Goal: Information Seeking & Learning: Check status

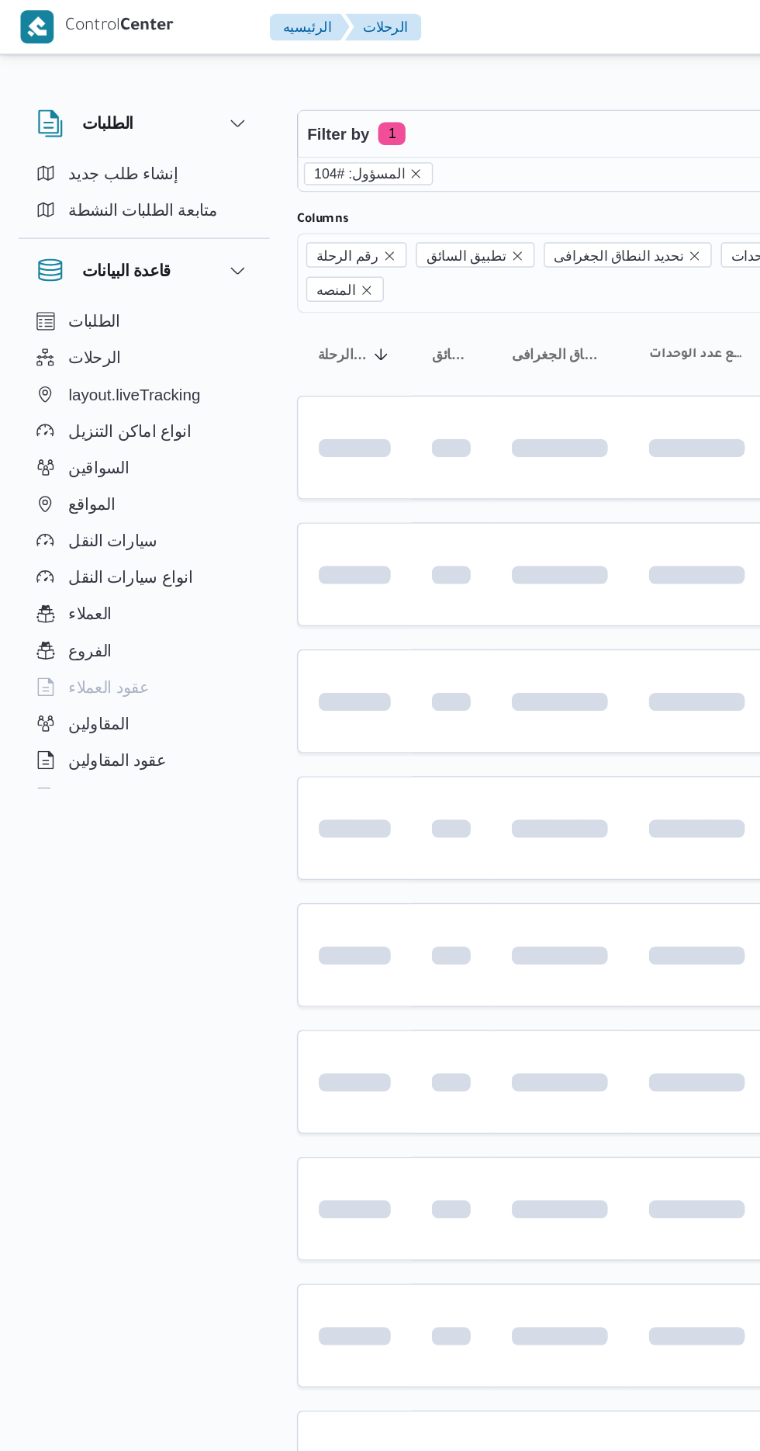
click at [275, 117] on span "المسؤول: #104" at bounding box center [243, 118] width 61 height 14
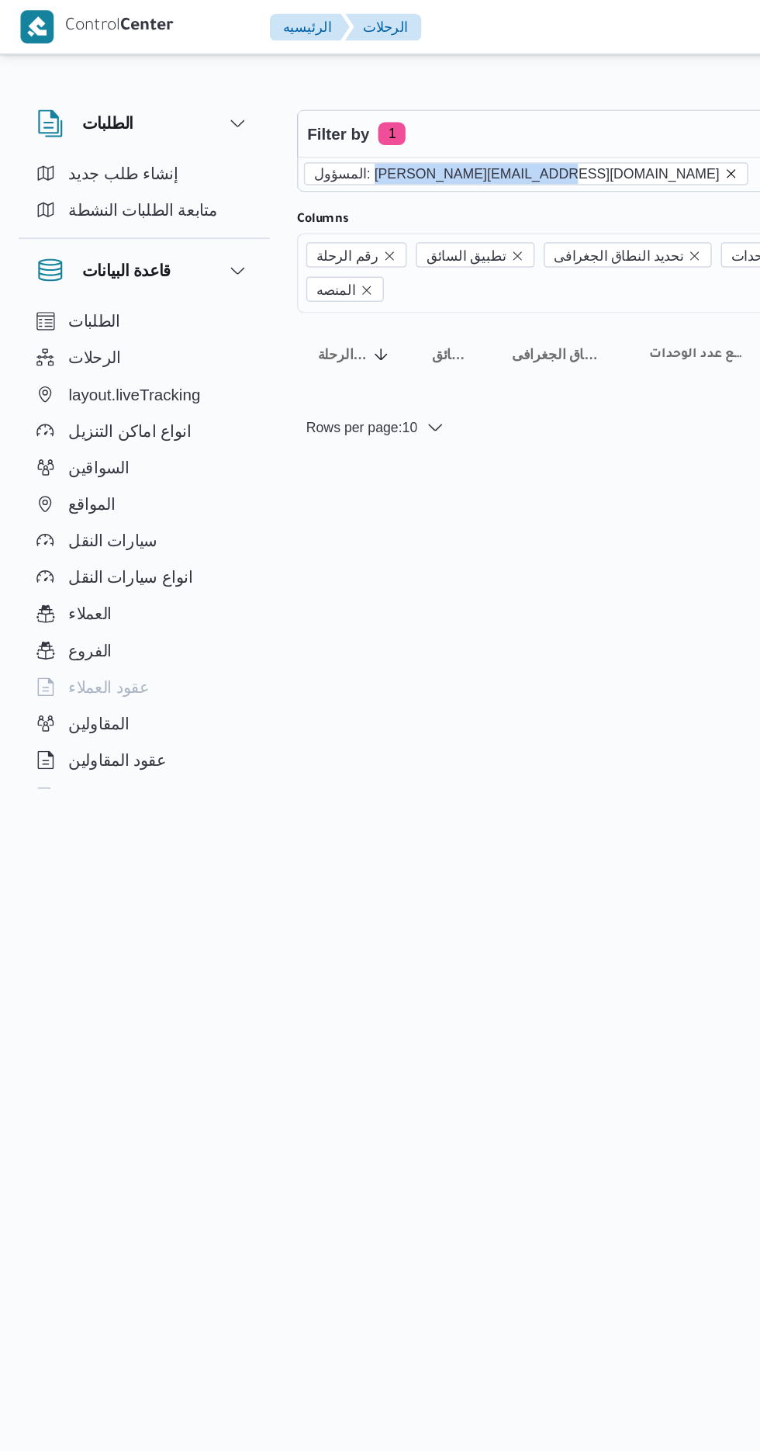
click at [492, 116] on icon "remove selected entity" at bounding box center [496, 117] width 9 height 9
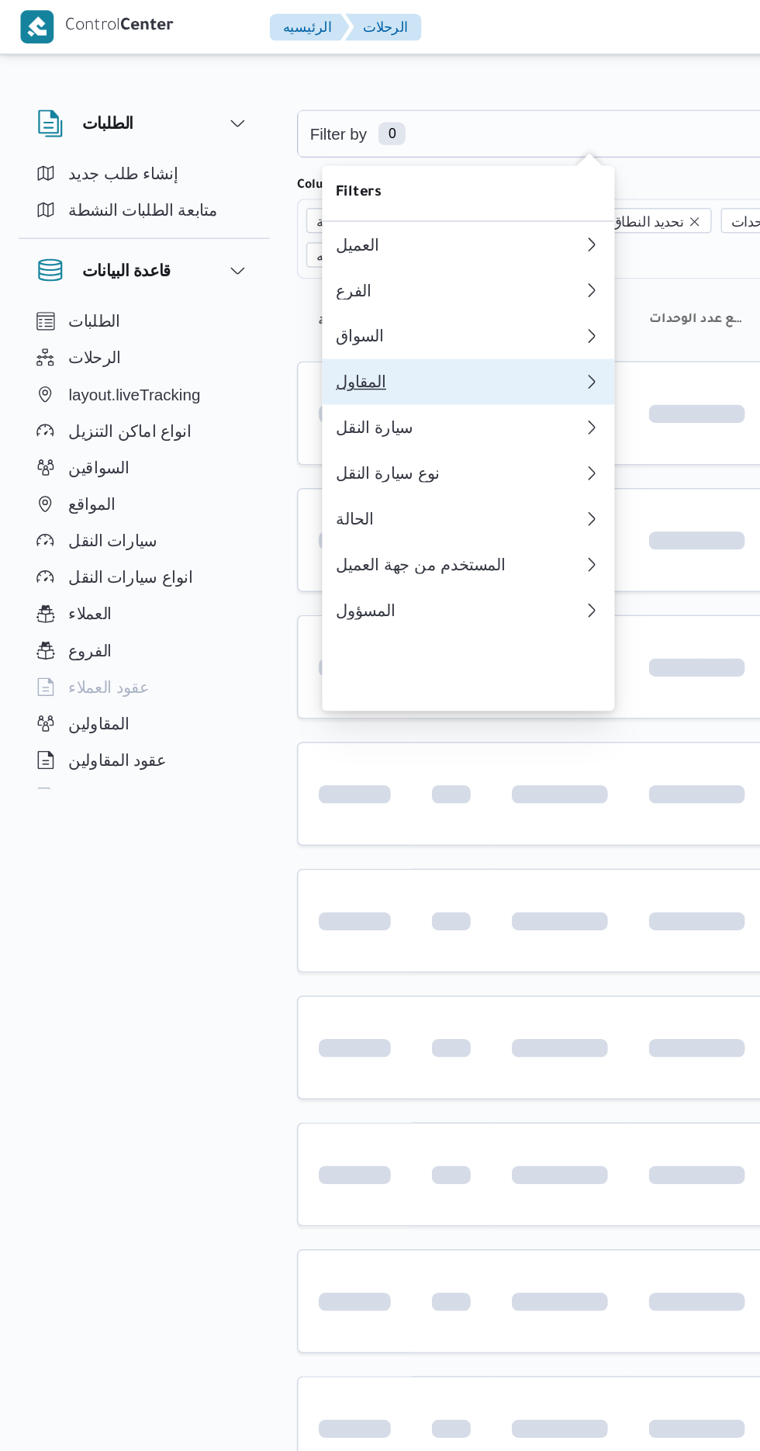
click at [320, 265] on div "المقاول" at bounding box center [312, 259] width 168 height 12
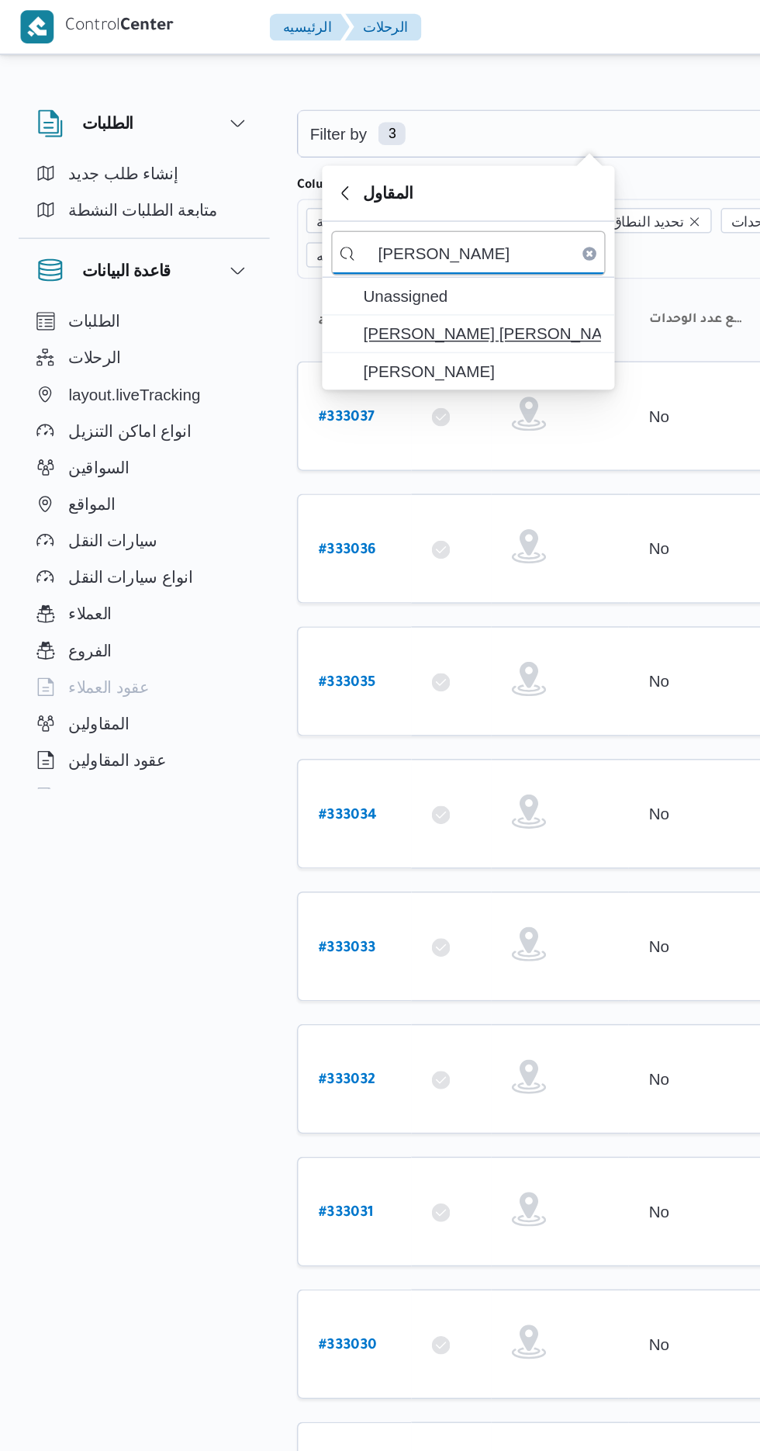
type input "[PERSON_NAME]"
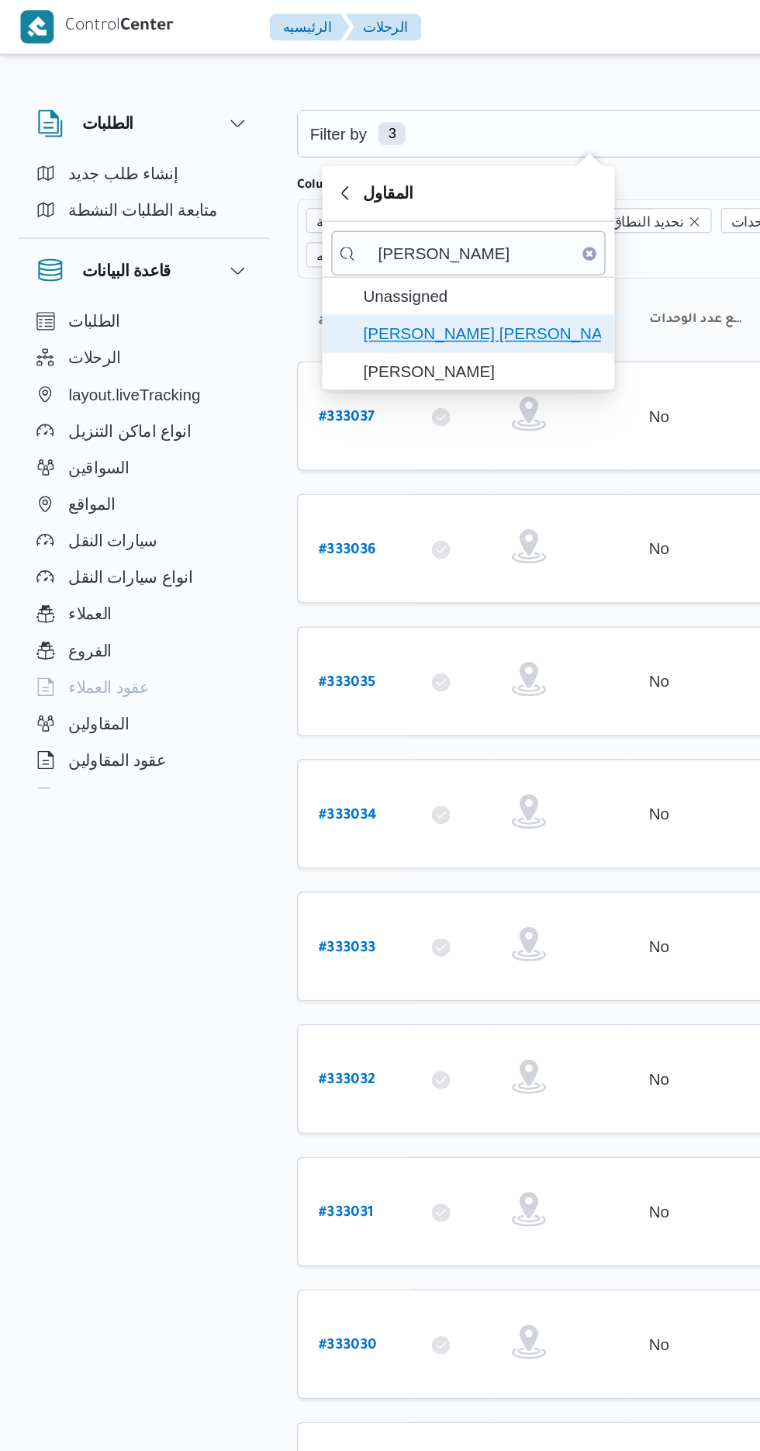
click at [354, 234] on span "[PERSON_NAME] [PERSON_NAME]" at bounding box center [327, 226] width 161 height 19
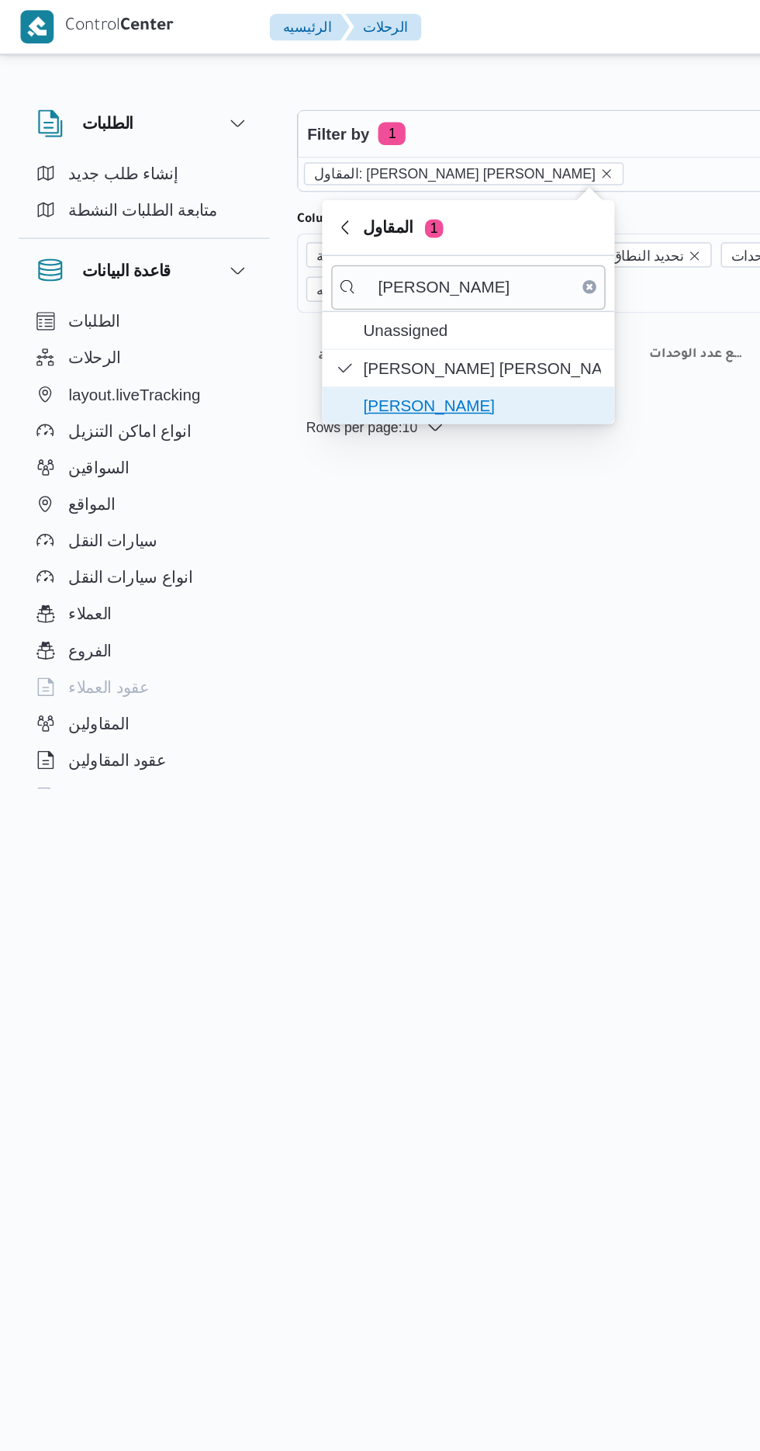
click at [348, 269] on span "[PERSON_NAME]" at bounding box center [327, 275] width 161 height 19
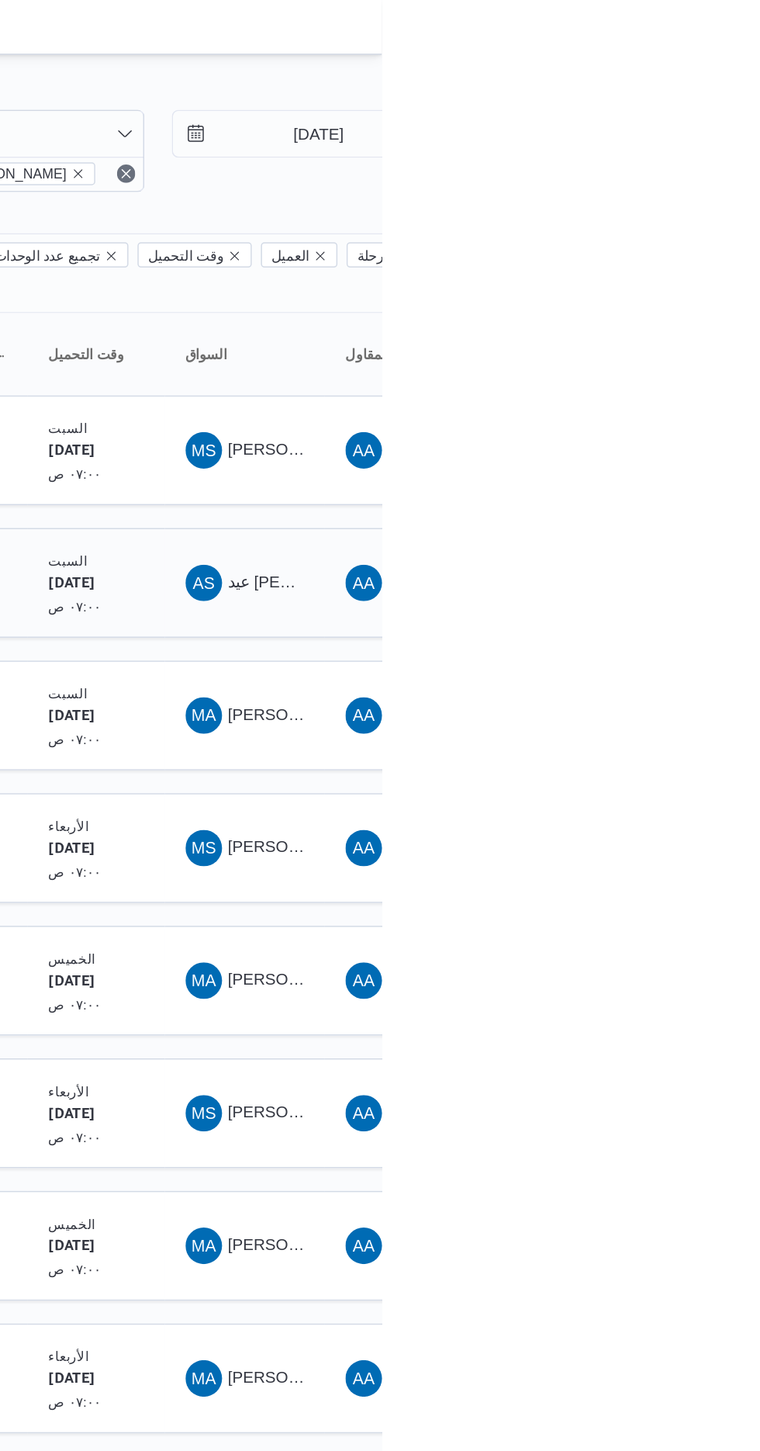
click at [689, 383] on span "AS عيد [PERSON_NAME]" at bounding box center [667, 395] width 81 height 25
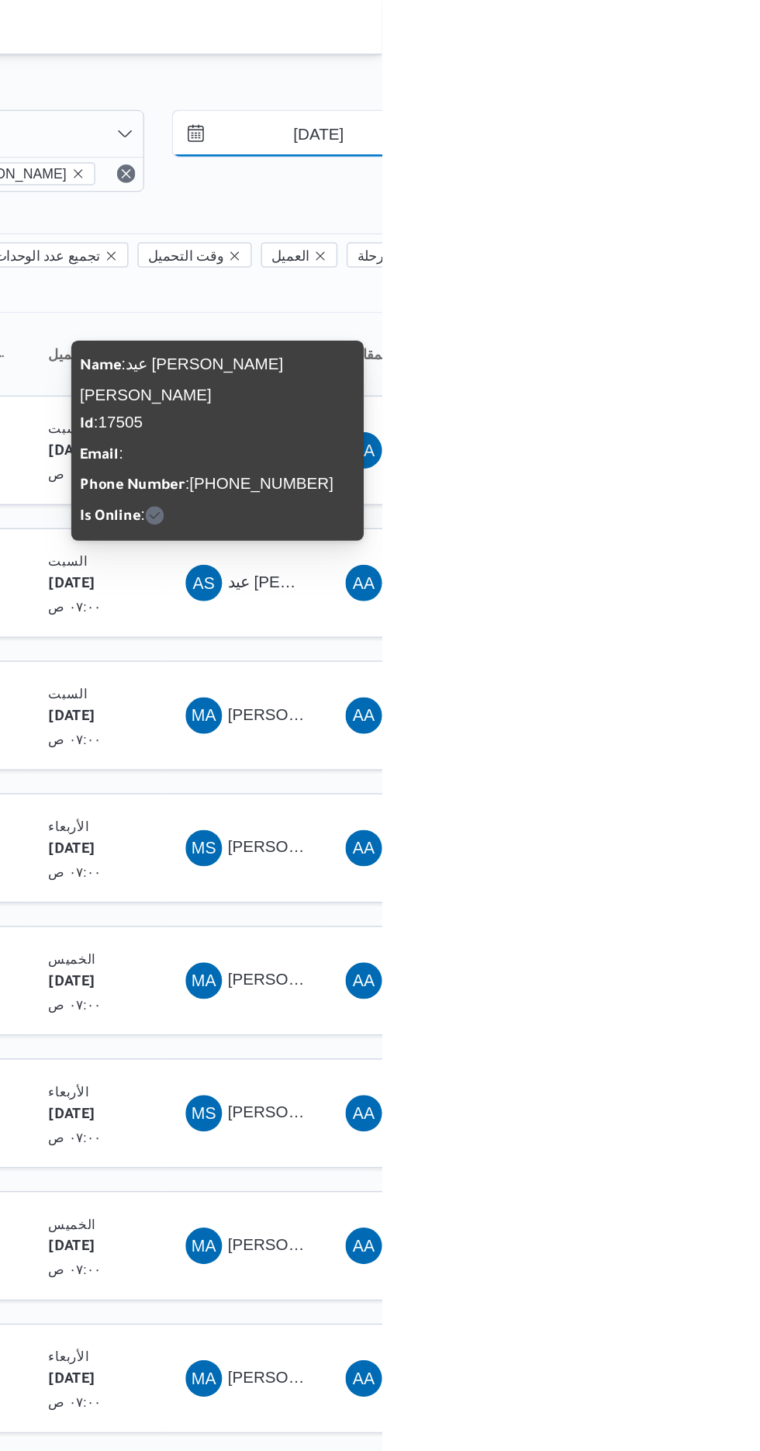
click at [713, 85] on input "[DATE]" at bounding box center [706, 90] width 176 height 31
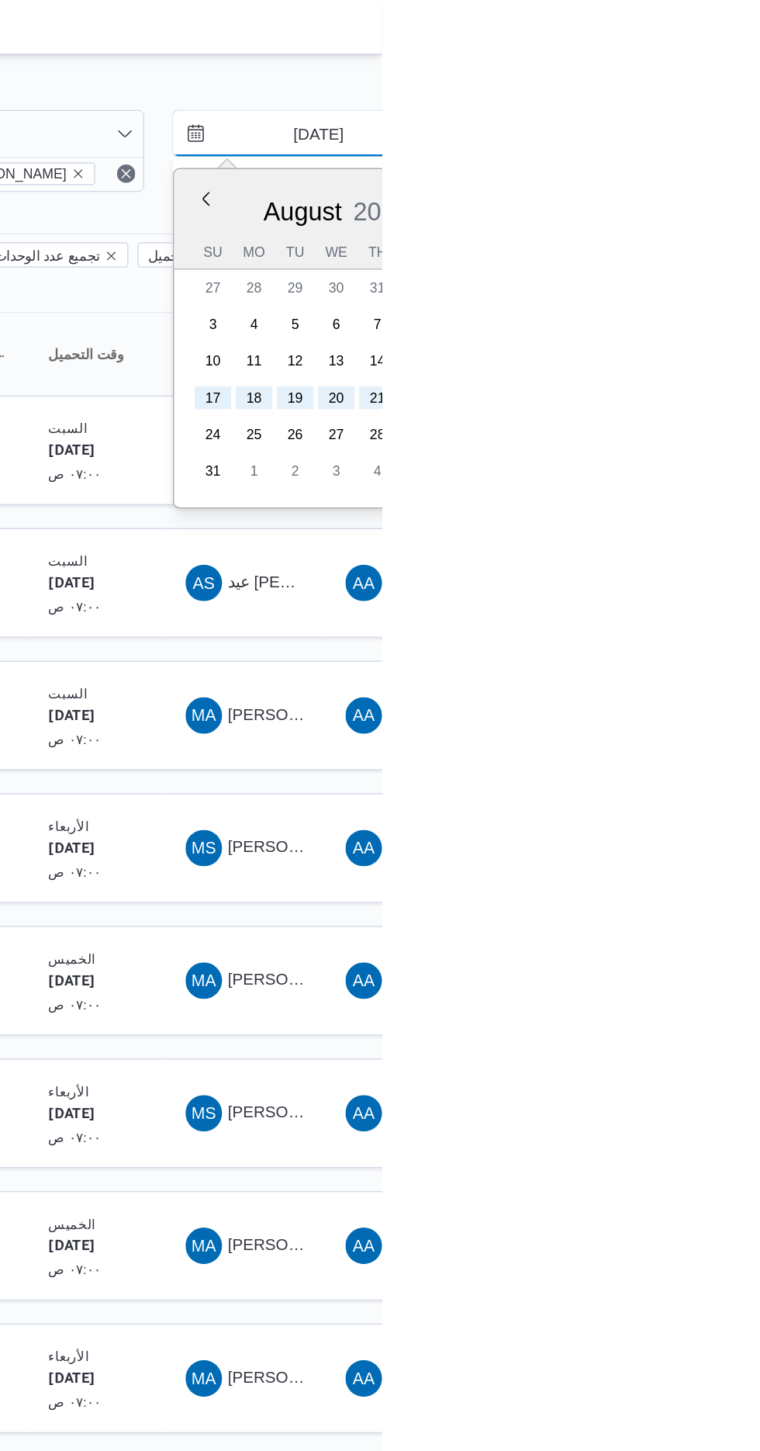
type input "[DATE]"
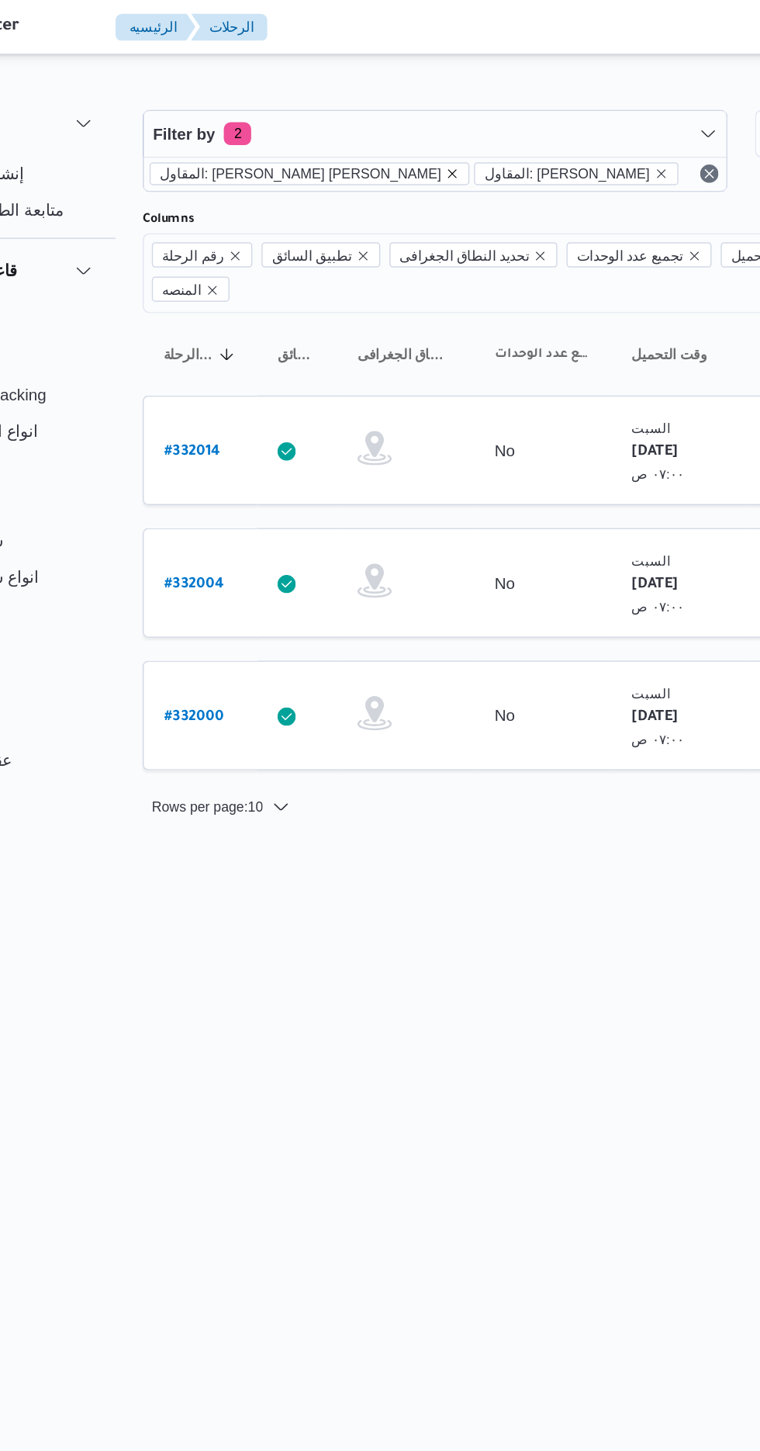
click at [407, 116] on icon "remove selected entity" at bounding box center [411, 117] width 9 height 9
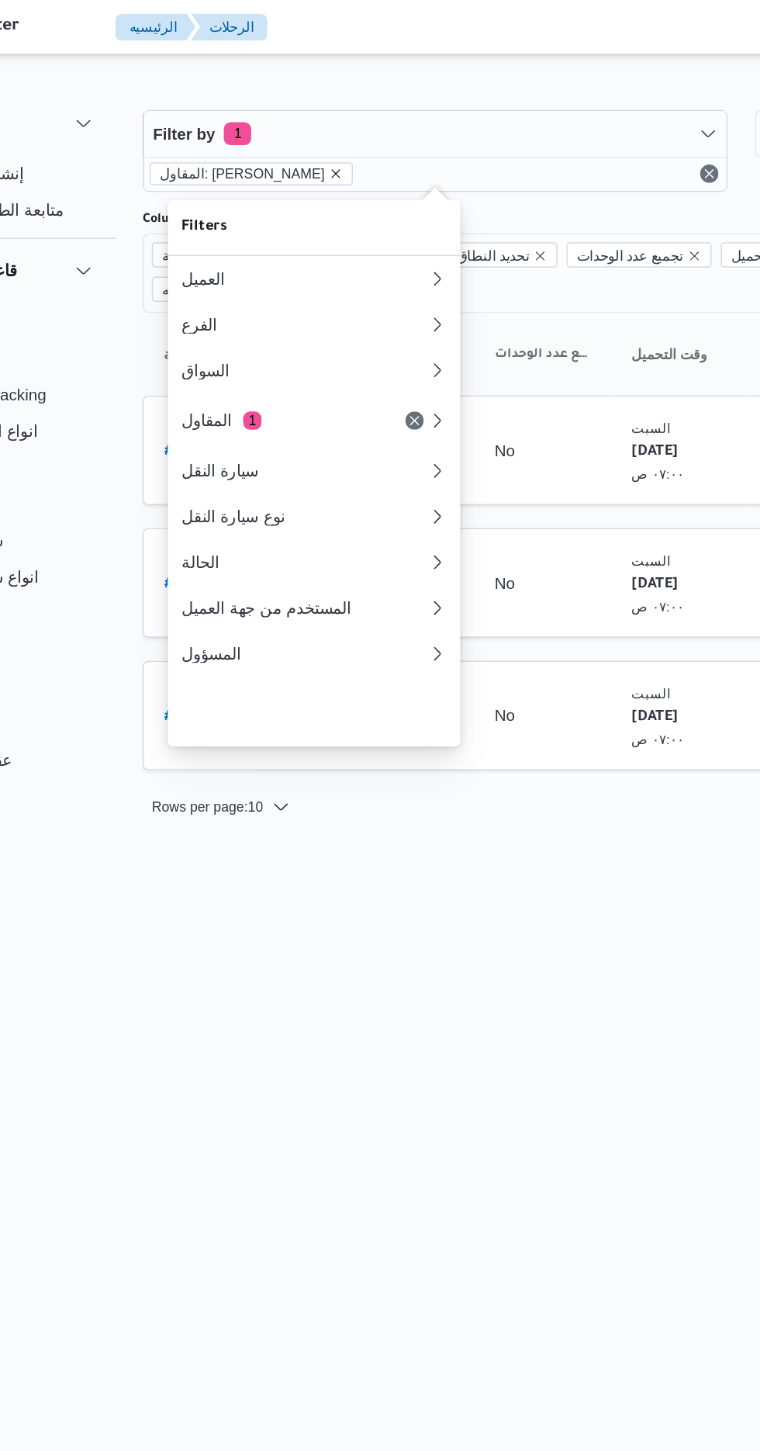
click at [337, 121] on icon "remove selected entity" at bounding box center [332, 117] width 9 height 9
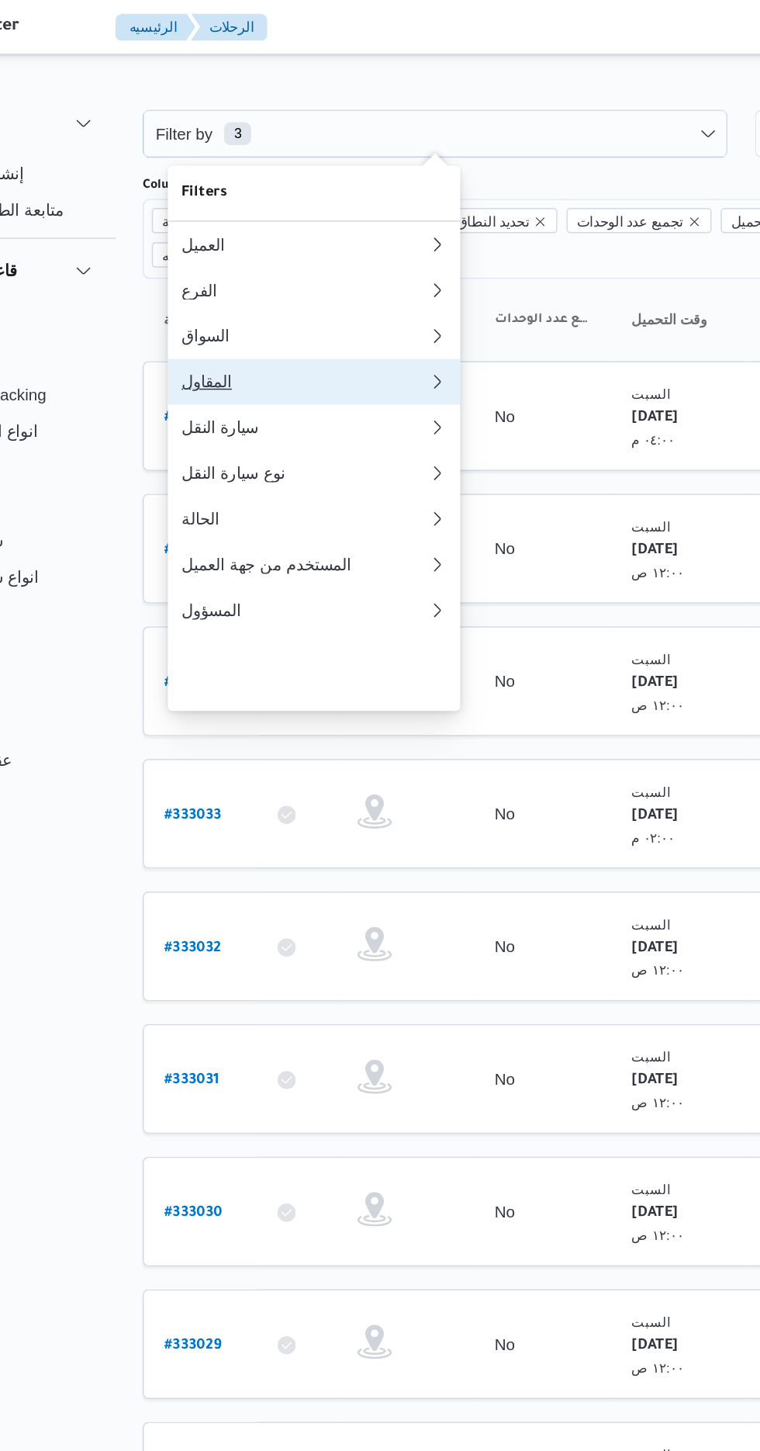
click at [314, 265] on div "المقاول" at bounding box center [308, 259] width 161 height 12
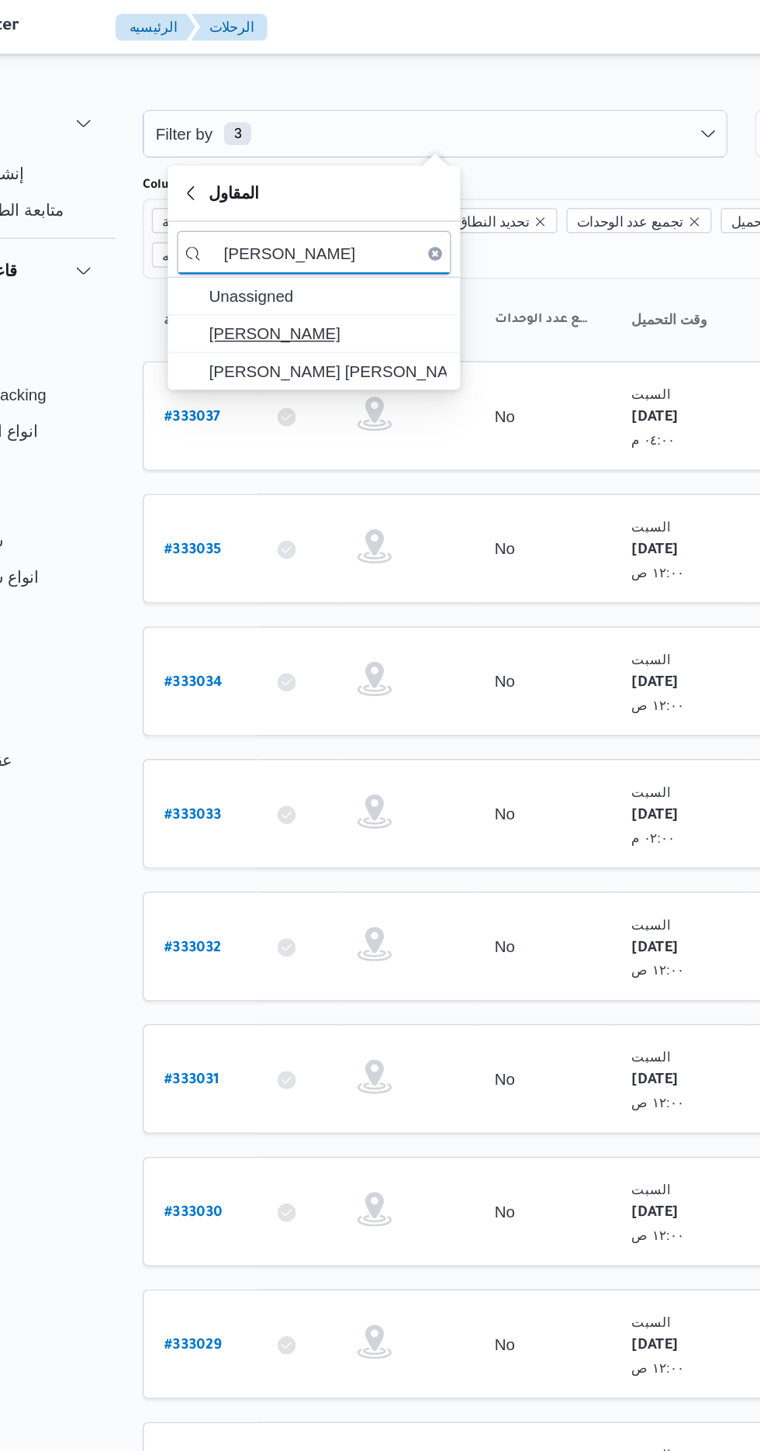
type input "[PERSON_NAME]"
click at [343, 227] on span "[PERSON_NAME]" at bounding box center [327, 226] width 161 height 19
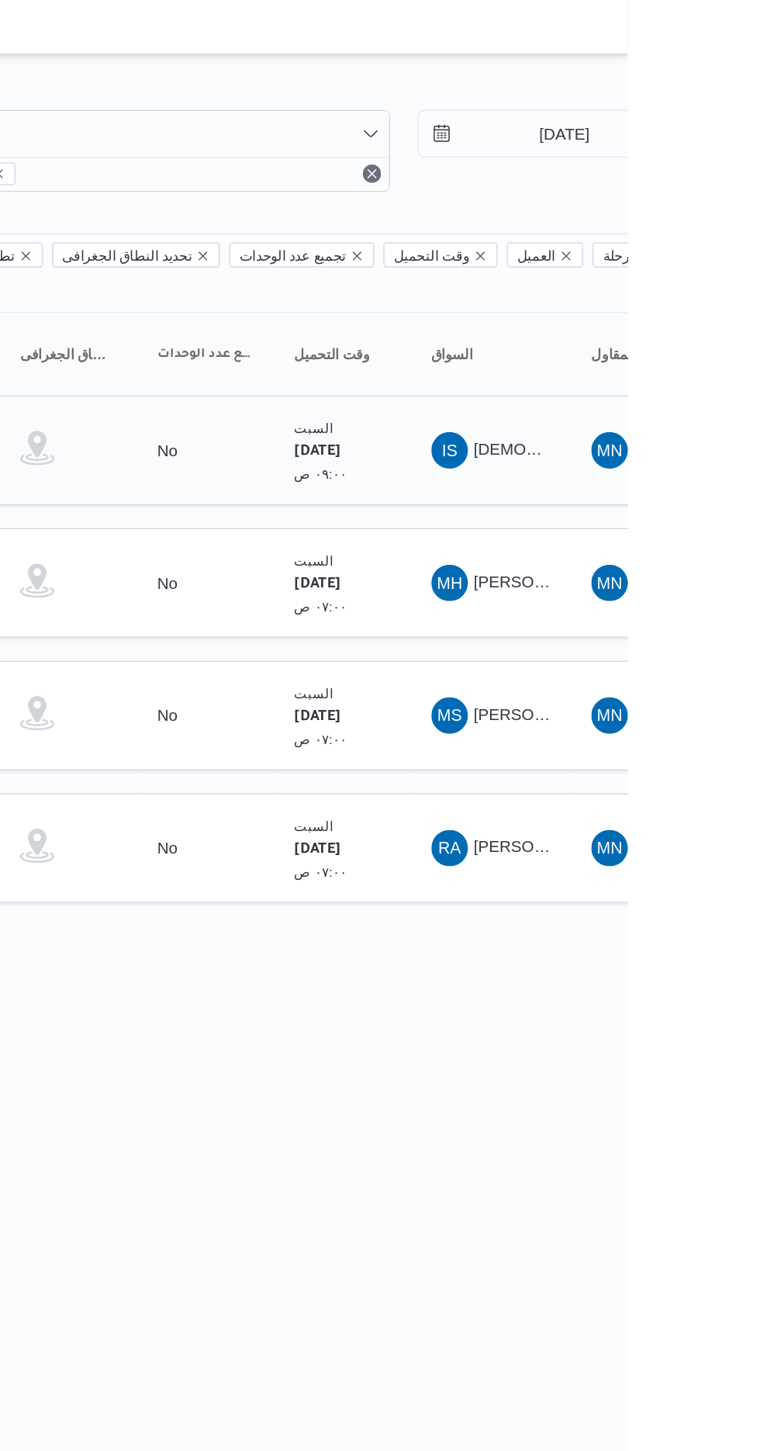
click at [690, 293] on span "IS [DEMOGRAPHIC_DATA][PERSON_NAME]" at bounding box center [667, 305] width 81 height 25
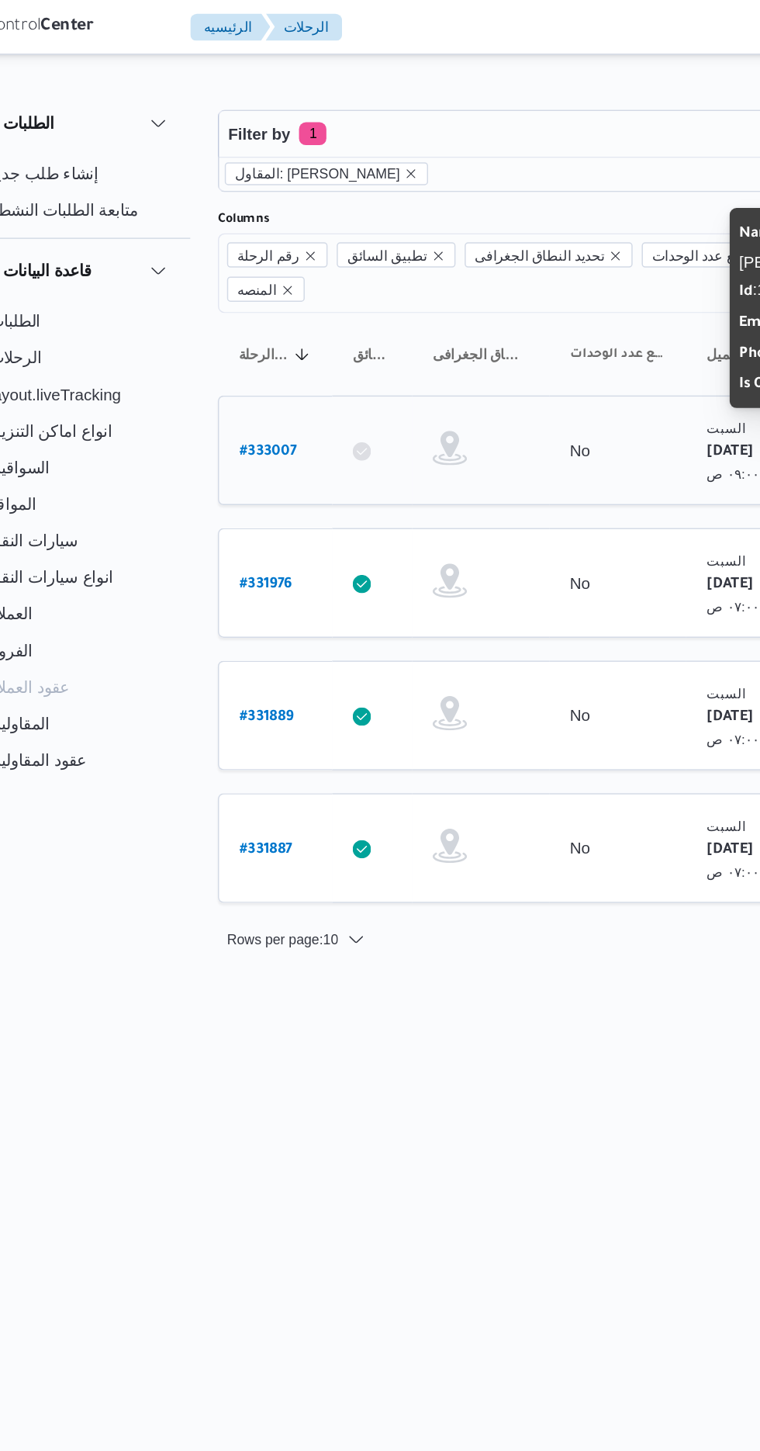
click at [218, 302] on b "# 333007" at bounding box center [235, 307] width 39 height 11
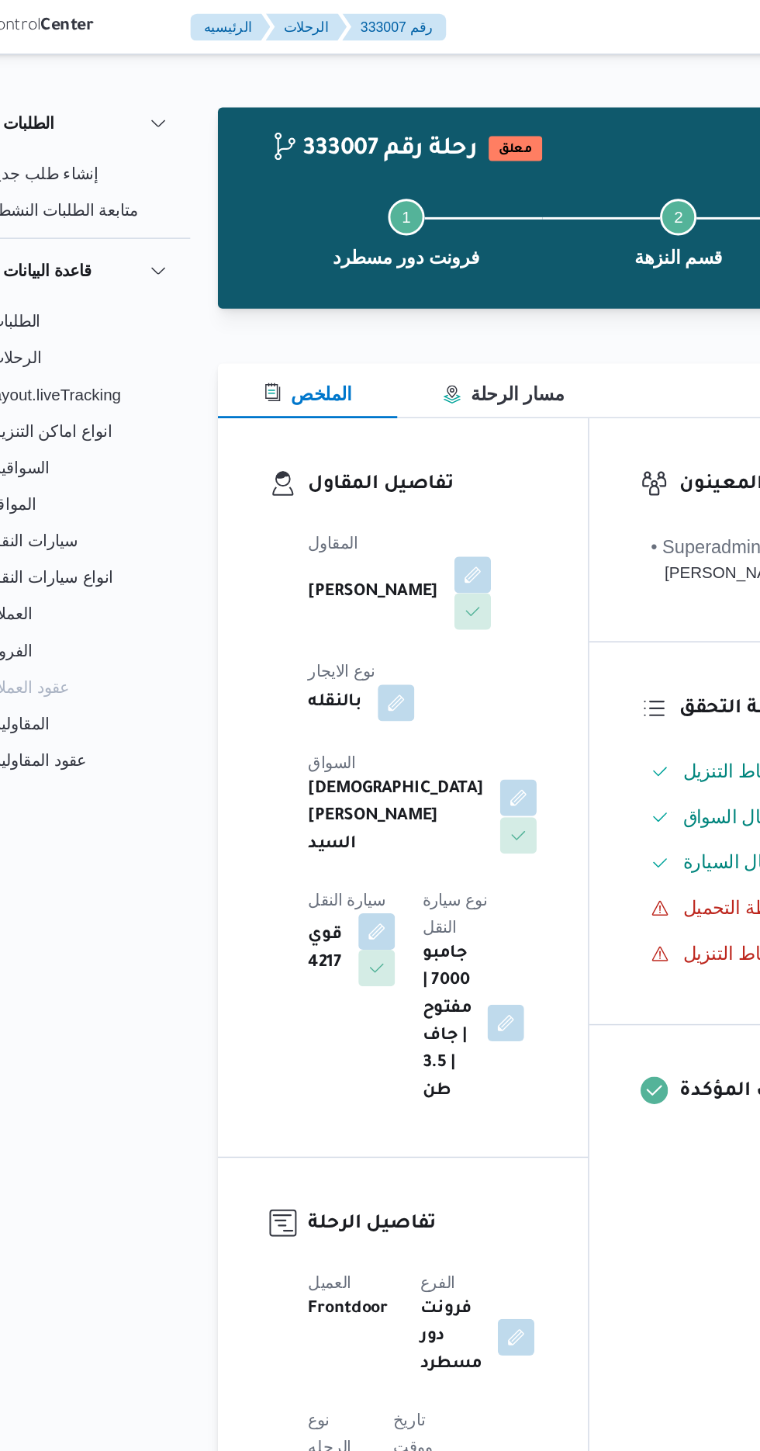
click at [393, 529] on button "button" at bounding box center [405, 541] width 25 height 25
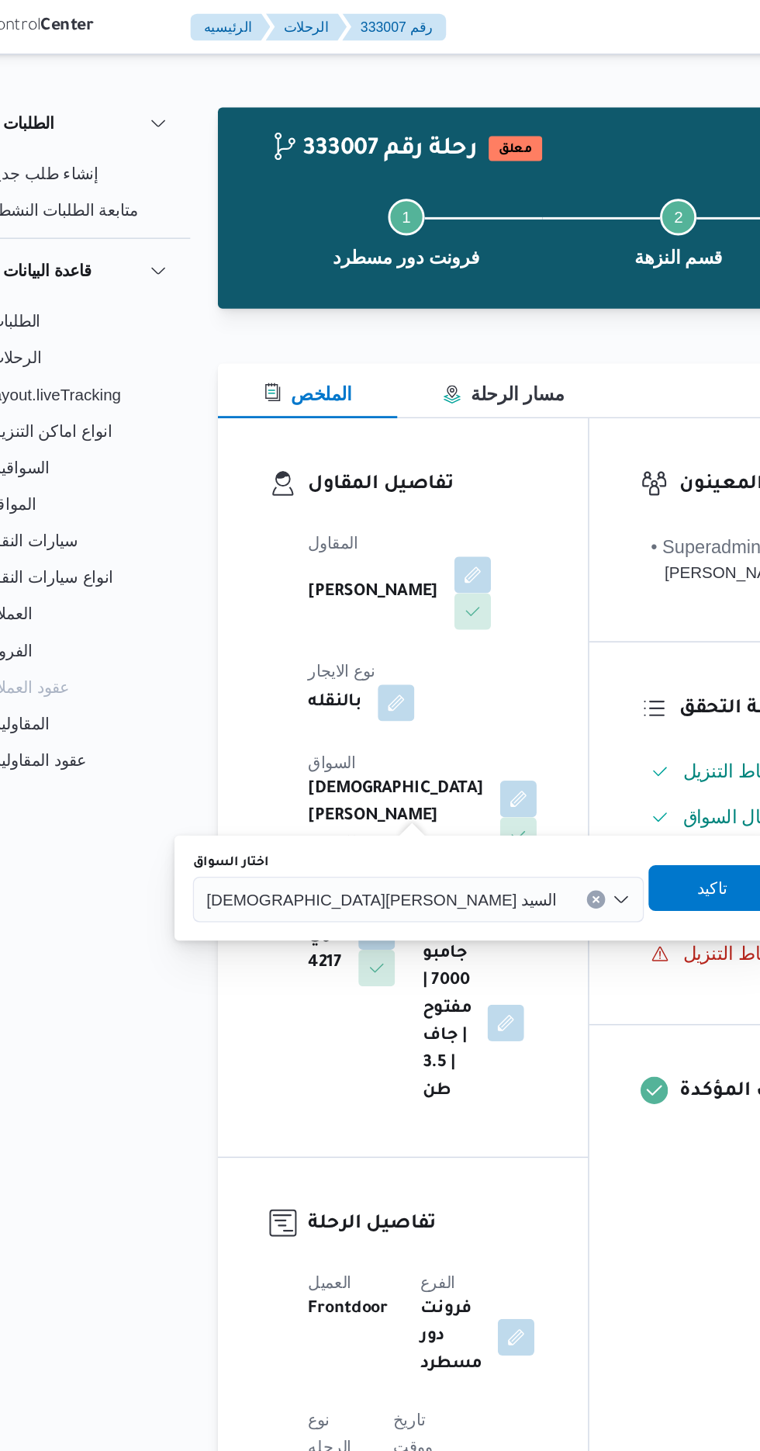
click at [286, 611] on span "[DEMOGRAPHIC_DATA][PERSON_NAME] السيد" at bounding box center [313, 609] width 238 height 17
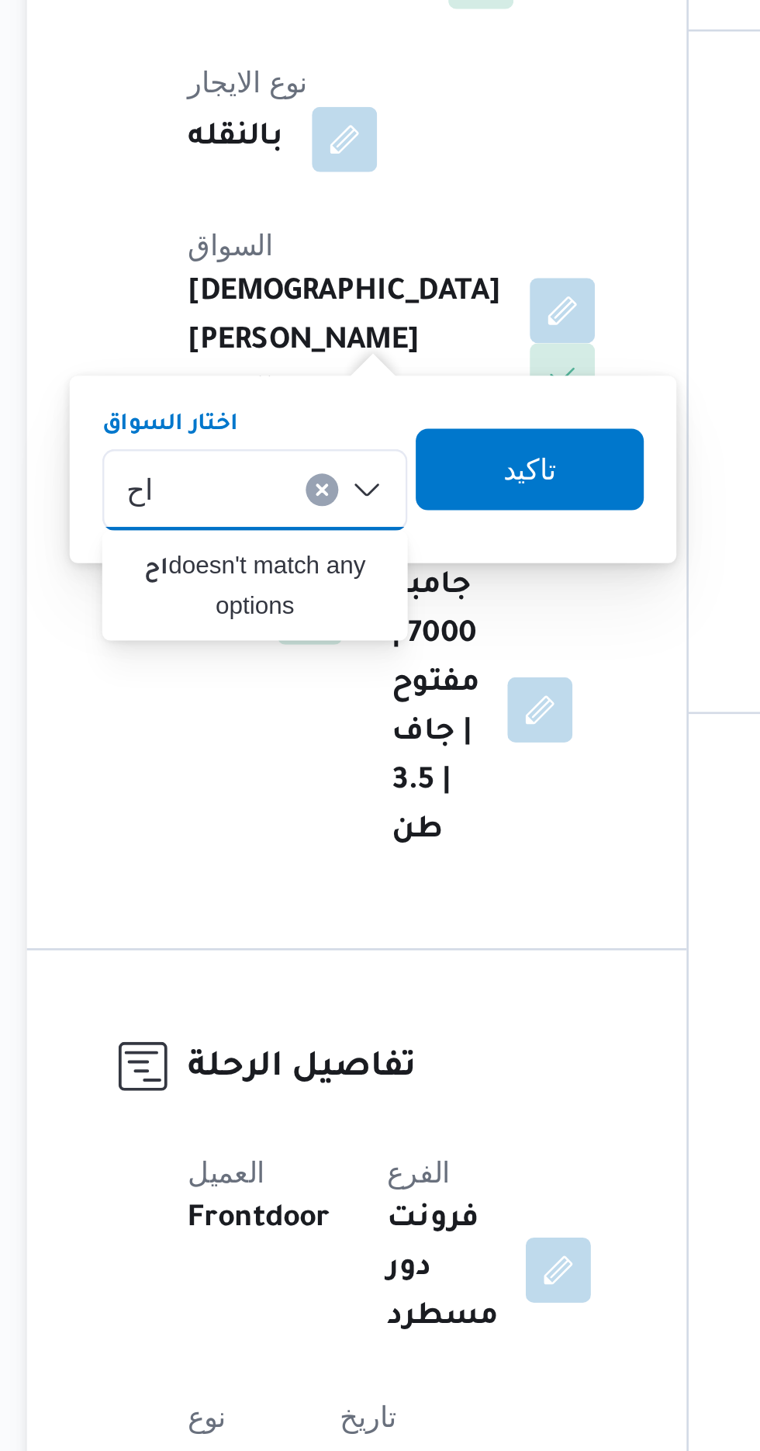
type input "ا"
